Goal: Task Accomplishment & Management: Manage account settings

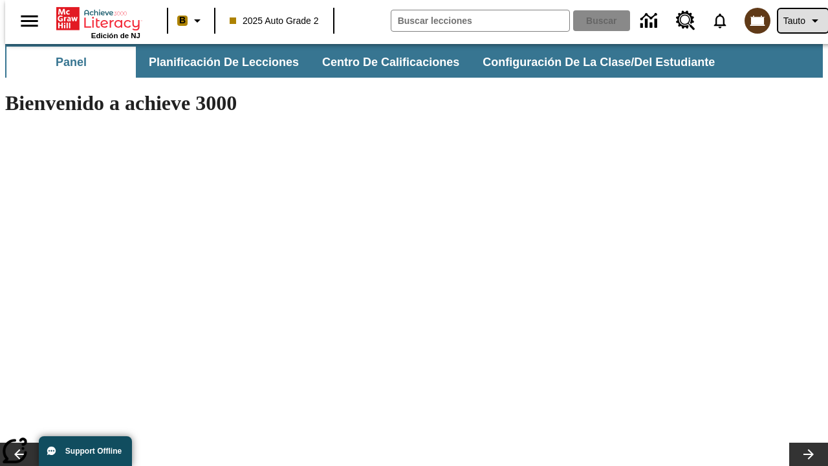
click at [797, 21] on span "Tauto" at bounding box center [795, 21] width 22 height 14
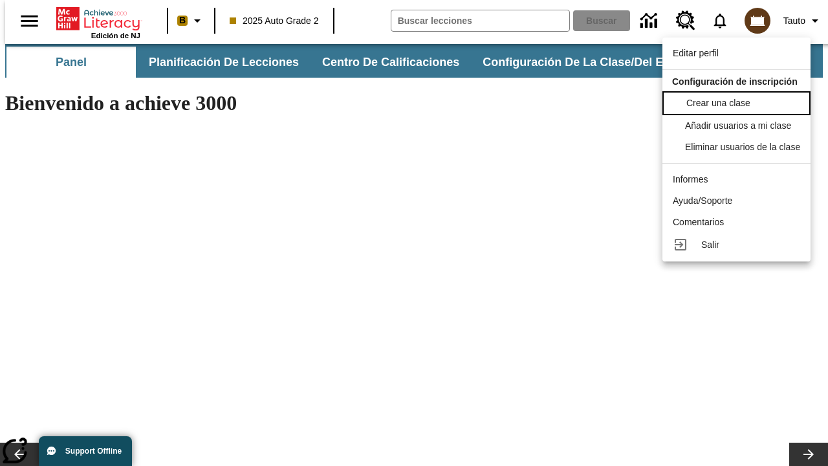
click at [740, 102] on span "Crear una clase" at bounding box center [719, 103] width 64 height 10
click at [740, 126] on span "Añadir usuarios a mi clase" at bounding box center [740, 124] width 106 height 10
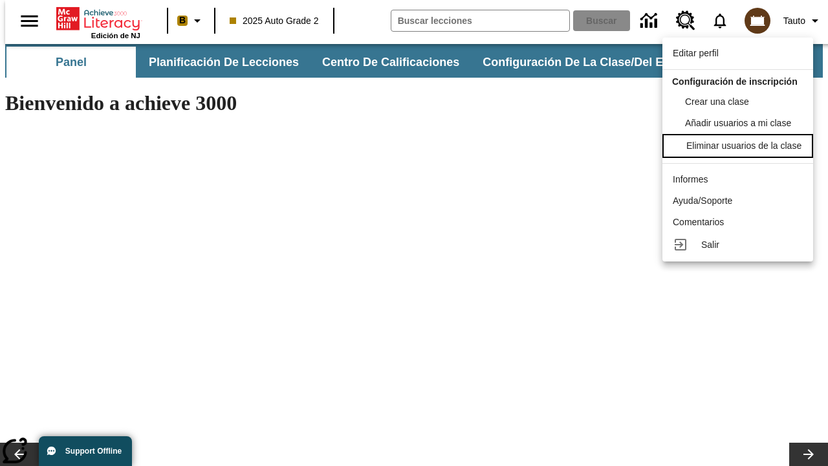
click at [740, 153] on div "Eliminar usuarios de la clase" at bounding box center [744, 146] width 115 height 14
